Goal: Task Accomplishment & Management: Use online tool/utility

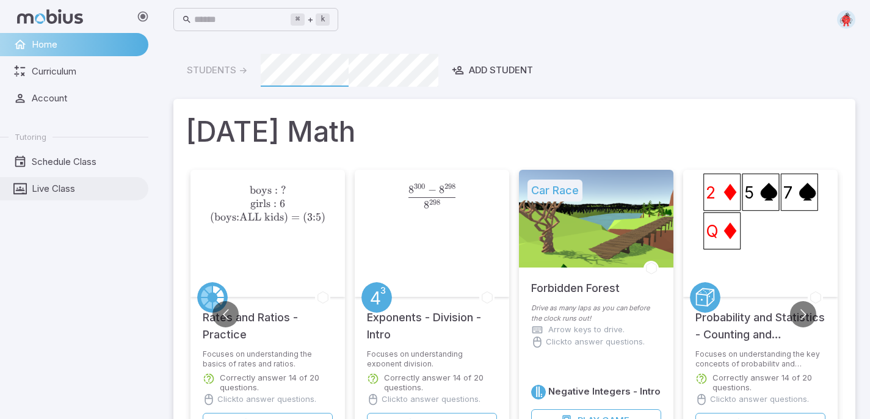
click at [67, 185] on span "Live Class" at bounding box center [86, 188] width 108 height 13
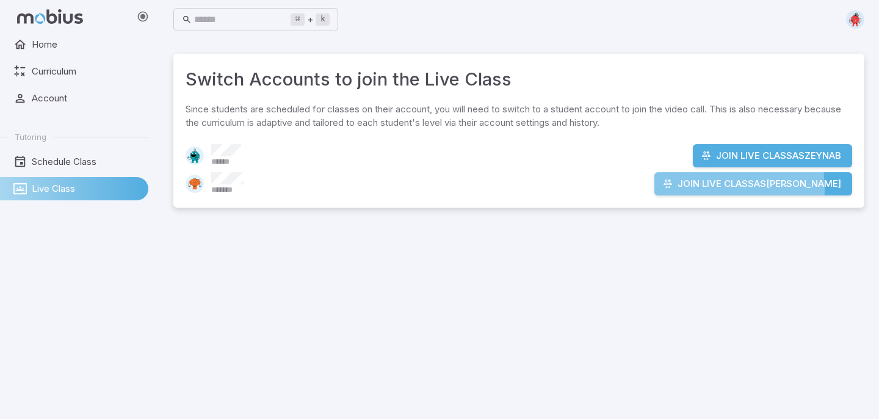
click at [721, 189] on button "Join Live Class as [PERSON_NAME]" at bounding box center [753, 183] width 198 height 23
